Goal: Information Seeking & Learning: Check status

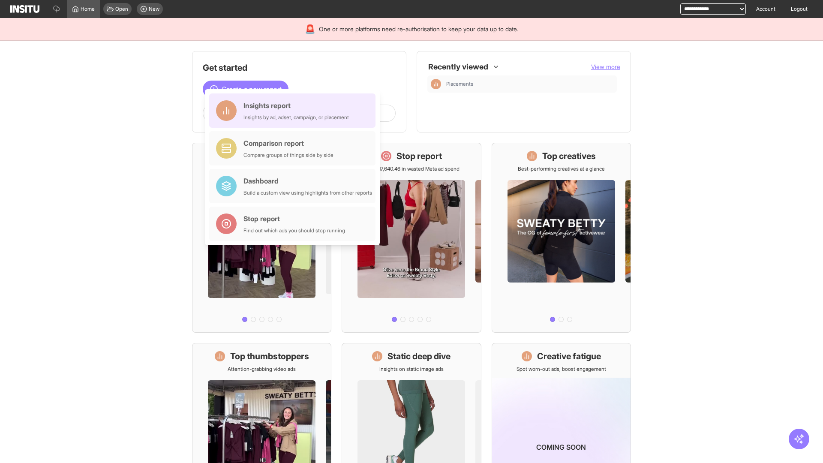
click at [294, 111] on div "Insights report Insights by ad, adset, campaign, or placement" at bounding box center [295, 110] width 105 height 21
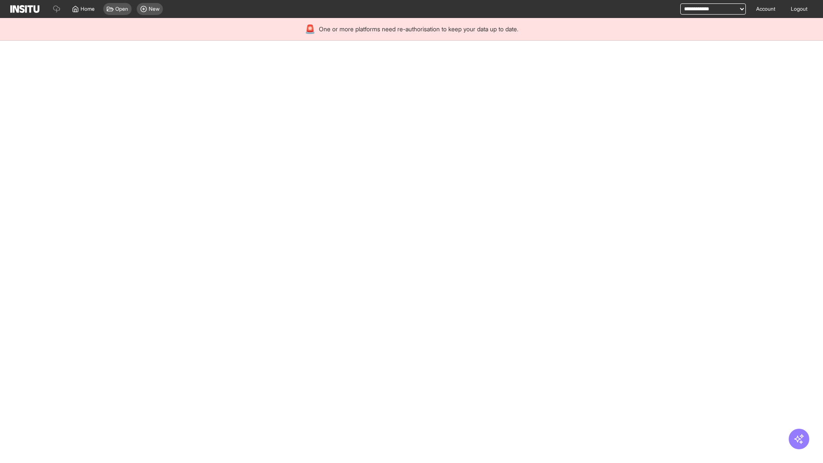
select select "**"
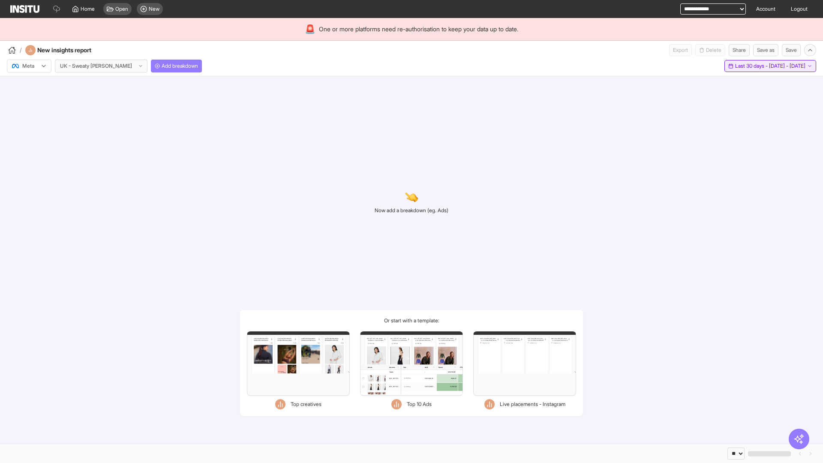
click at [752, 66] on span "Last 30 days - [DATE] - [DATE]" at bounding box center [770, 66] width 70 height 7
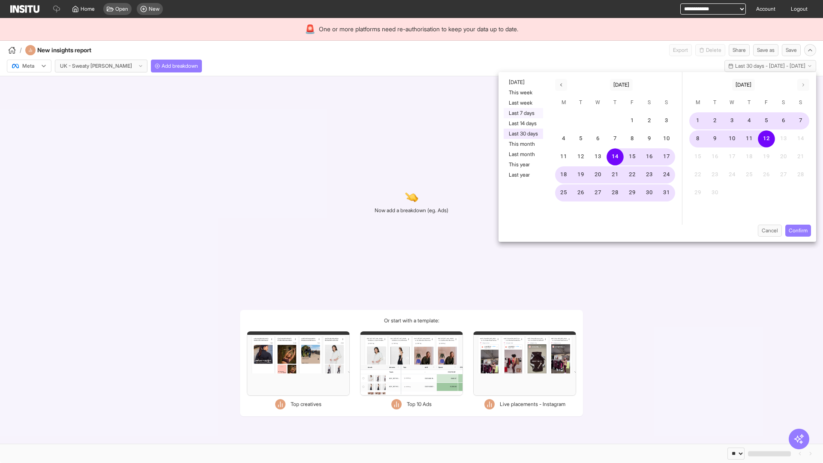
click at [522, 113] on button "Last 7 days" at bounding box center [523, 113] width 39 height 10
